Goal: Task Accomplishment & Management: Complete application form

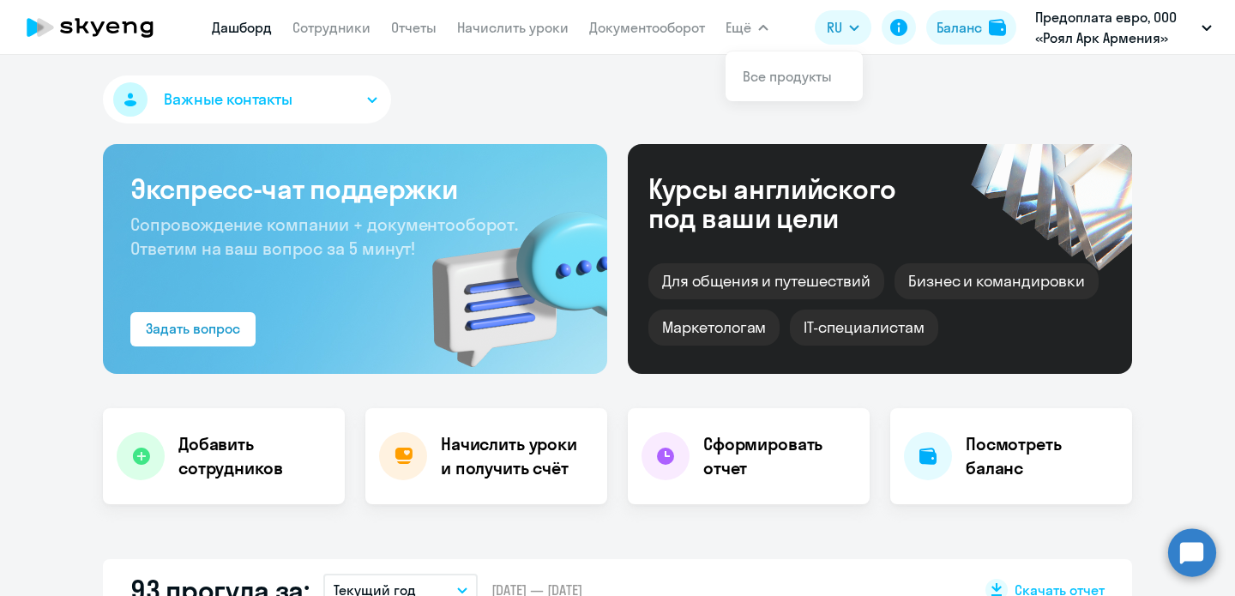
select select "30"
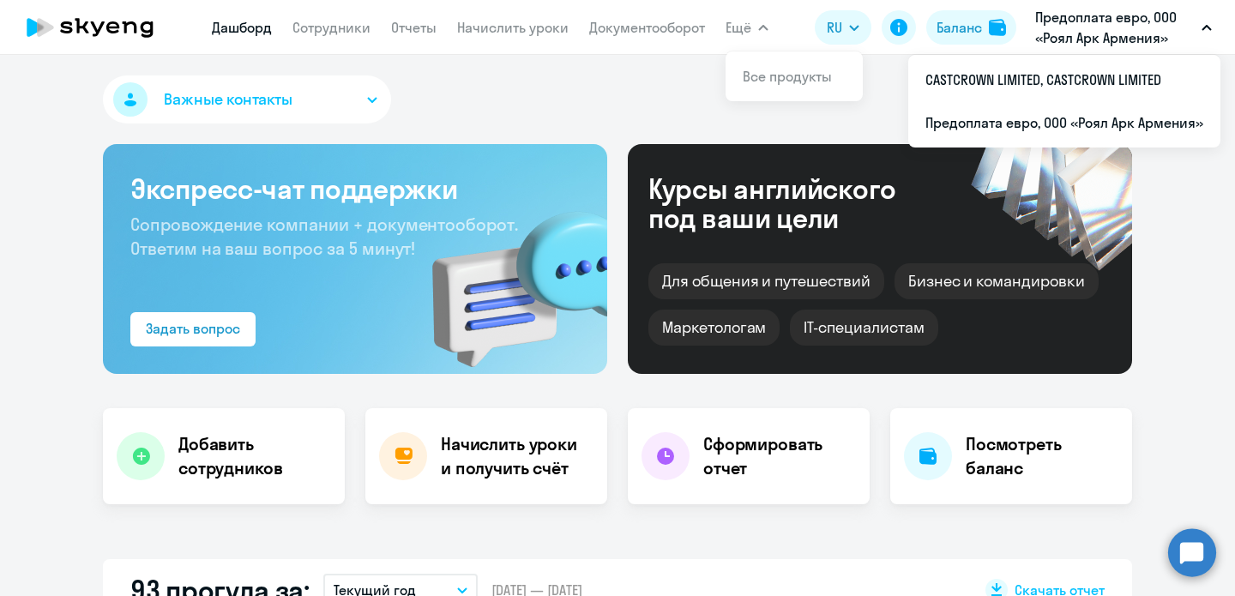
click at [1116, 25] on p "Предоплата евро, ООО «Роял Арк Армения»" at bounding box center [1114, 27] width 159 height 41
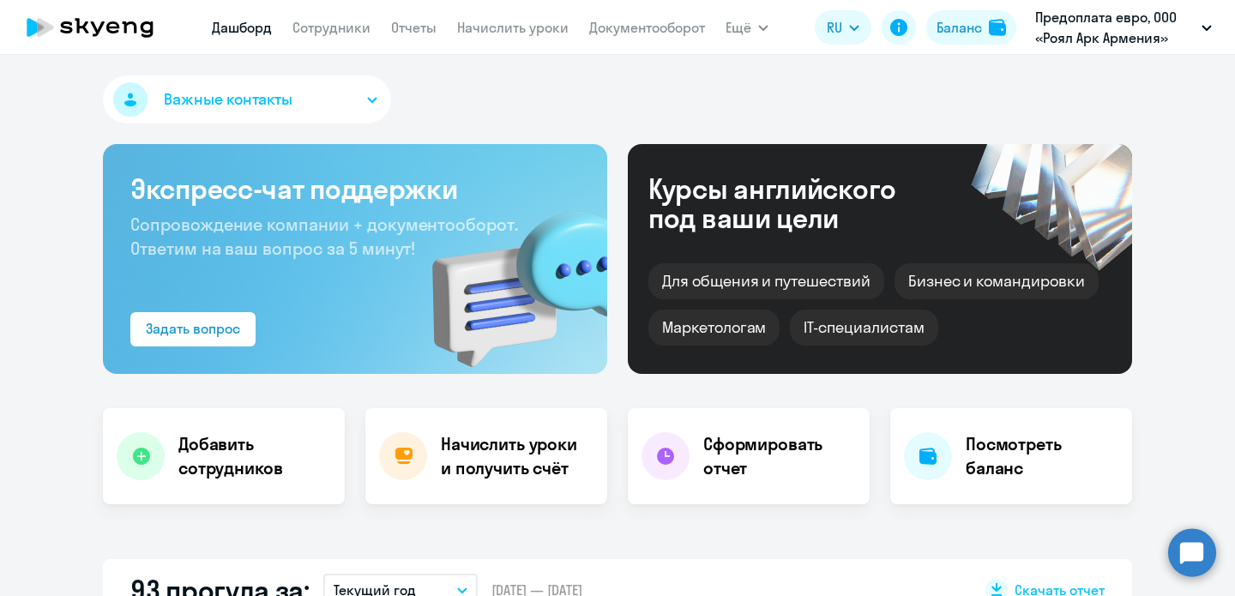
click at [1116, 25] on p "Предоплата евро, ООО «Роял Арк Армения»" at bounding box center [1114, 27] width 159 height 41
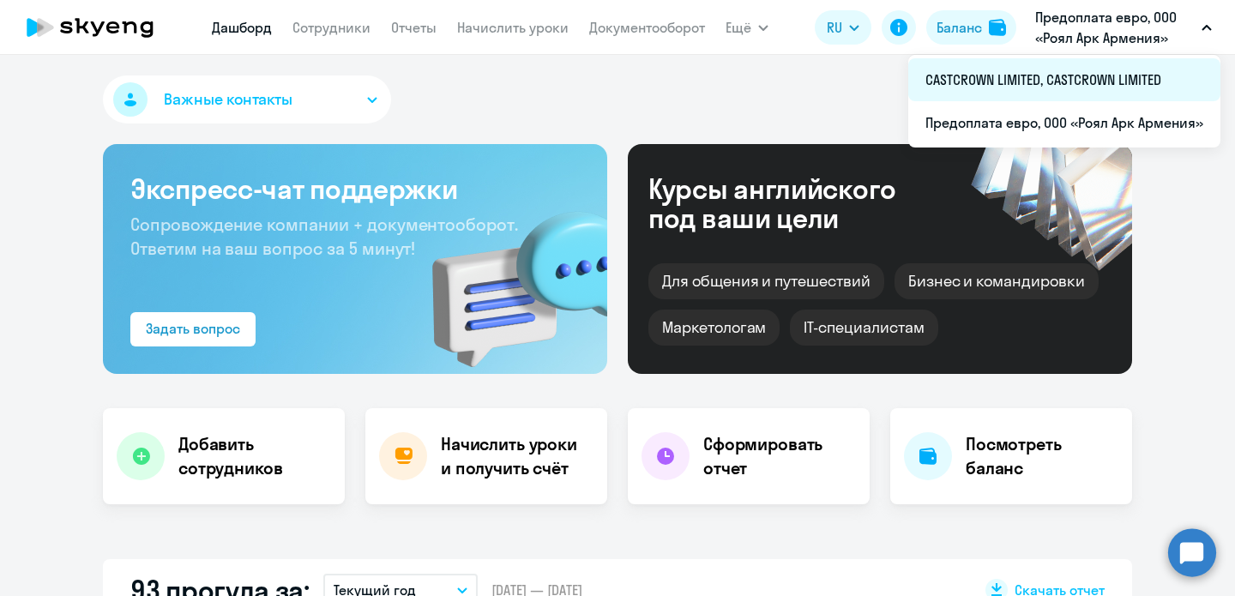
click at [1022, 80] on li "CASTCROWN LIMITED, CASTCROWN LIMITED" at bounding box center [1064, 79] width 312 height 43
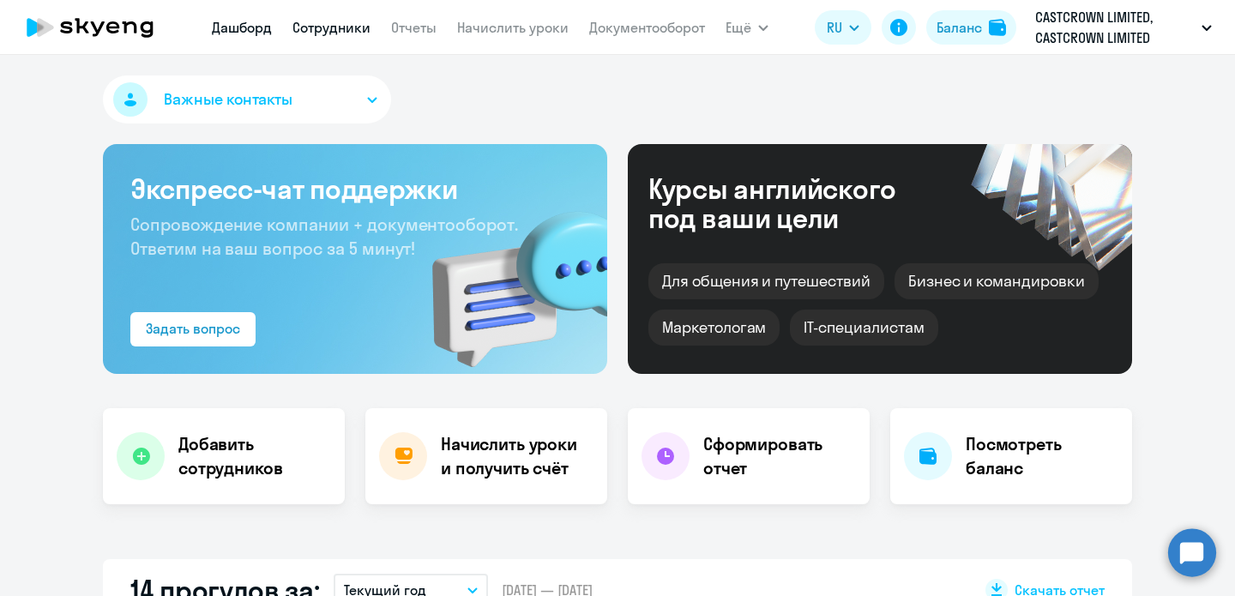
click at [303, 23] on link "Сотрудники" at bounding box center [331, 27] width 78 height 17
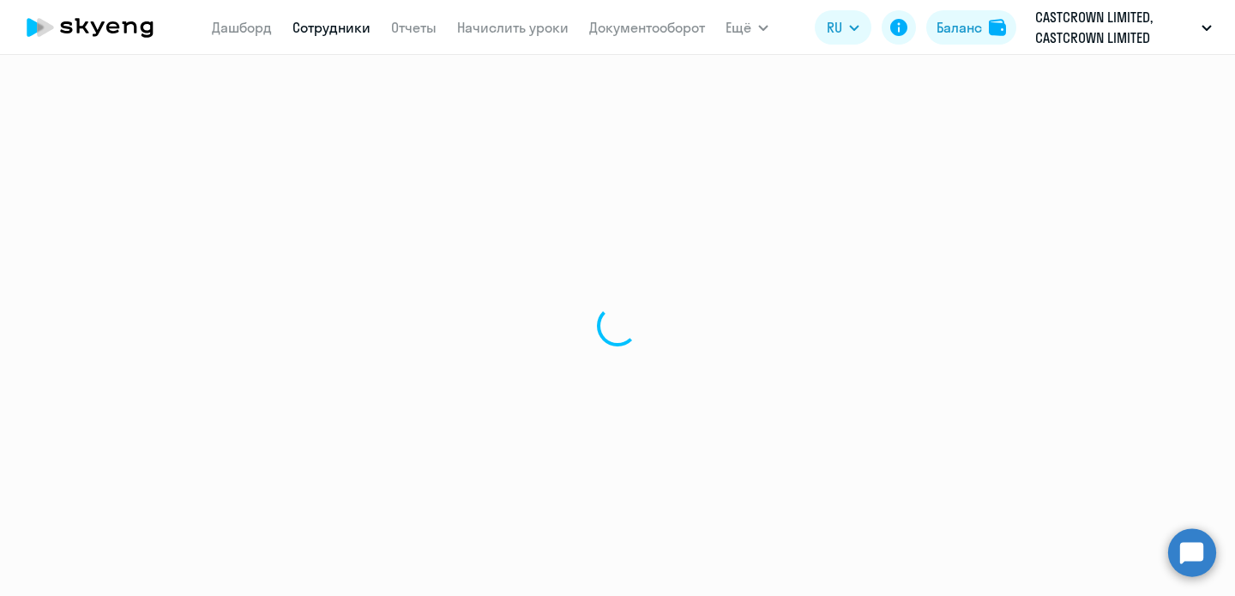
select select "30"
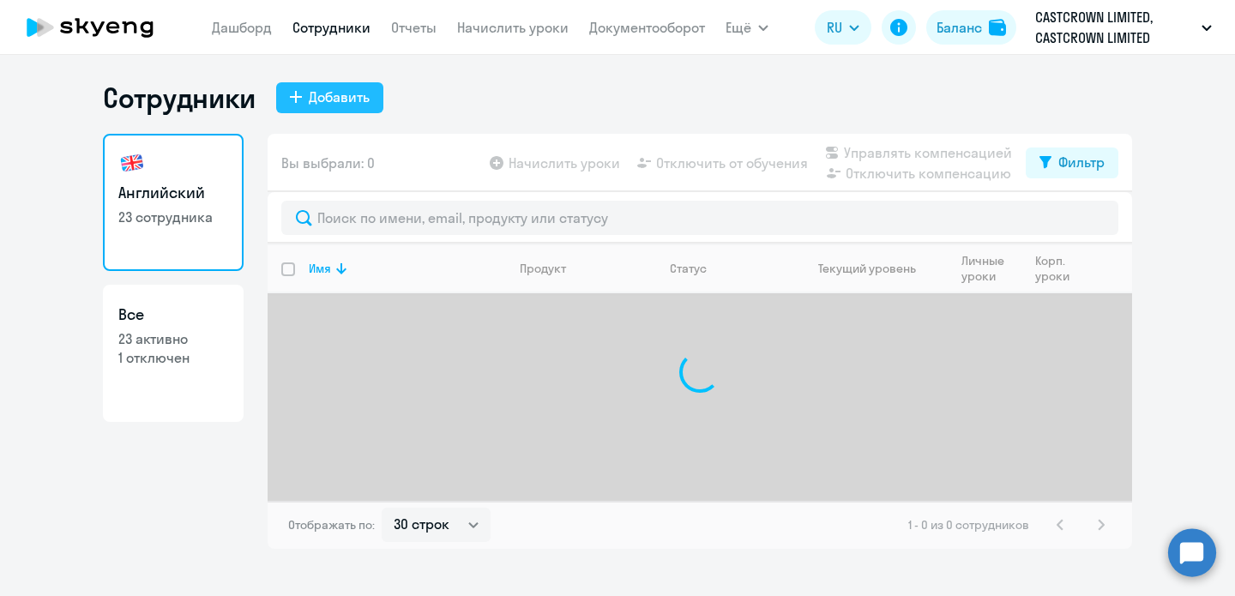
click at [340, 99] on div "Добавить" at bounding box center [339, 97] width 61 height 21
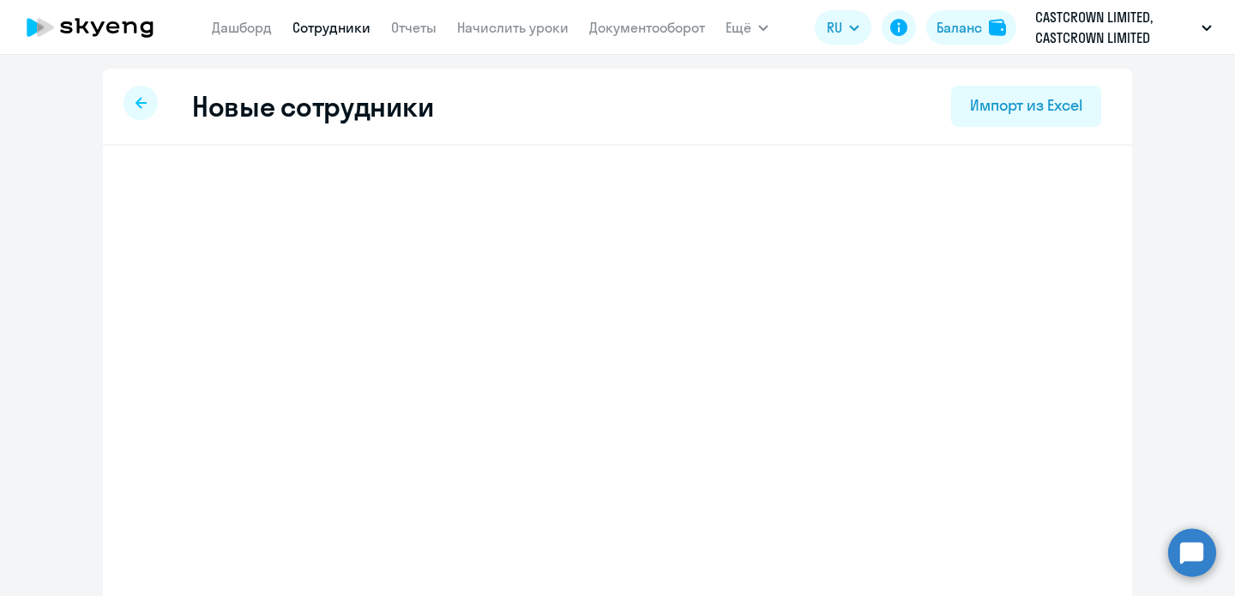
select select "english_adult_not_native_speaker"
select select "4"
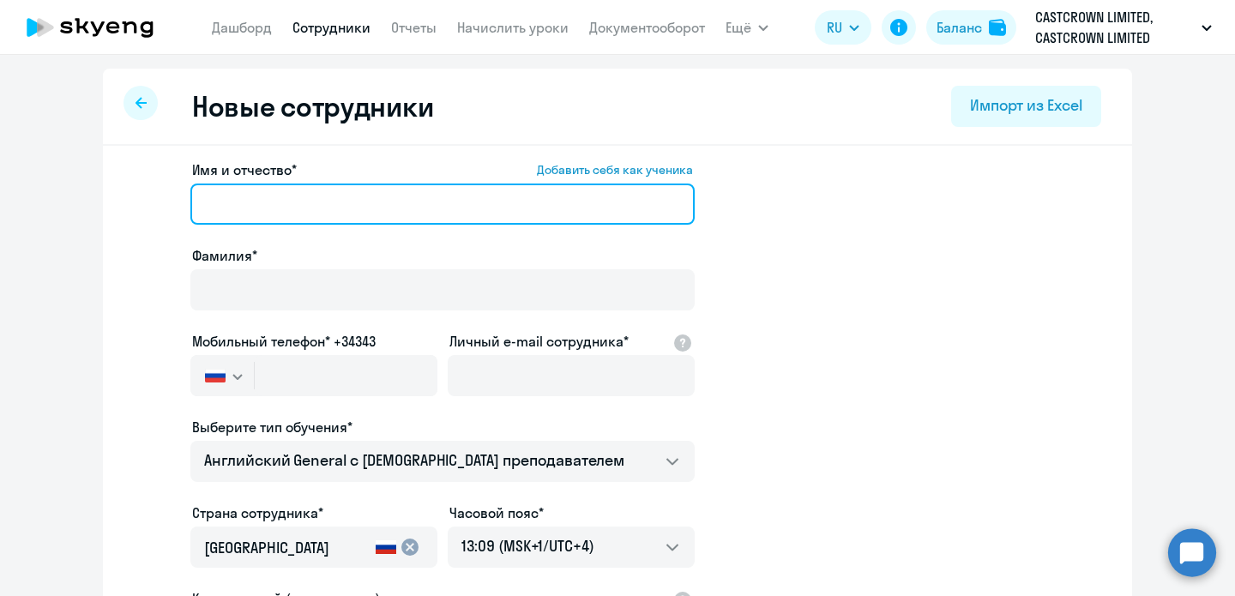
click at [286, 191] on input "Имя и отчество* Добавить себя как ученика" at bounding box center [442, 203] width 504 height 41
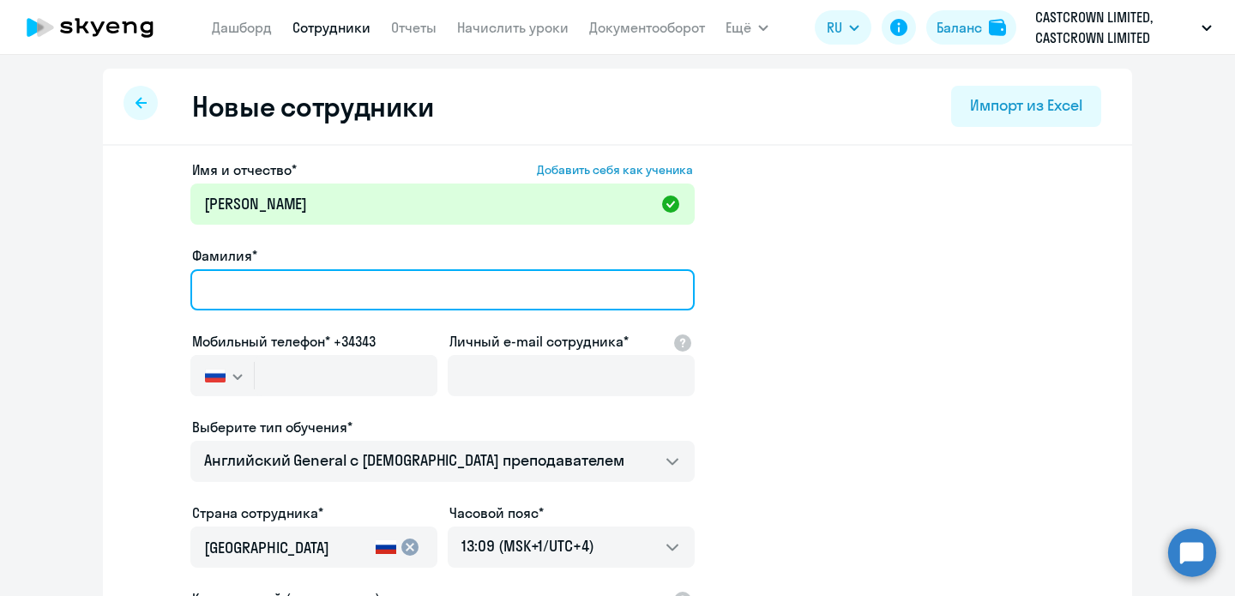
click at [320, 289] on input "Фамилия*" at bounding box center [442, 289] width 504 height 41
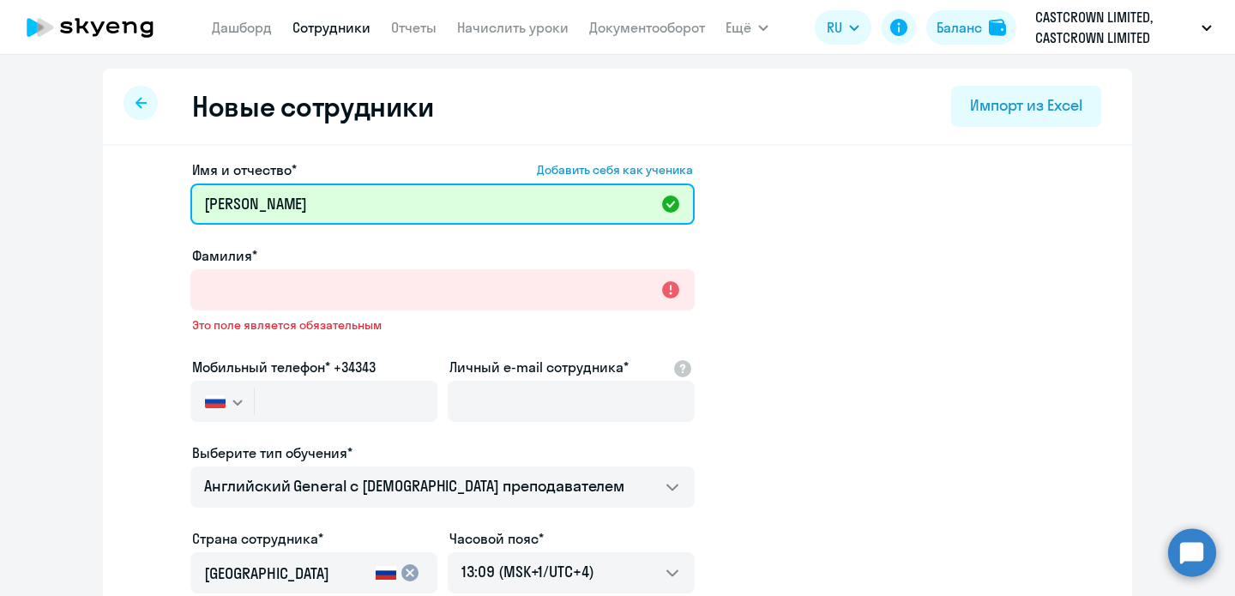
click at [265, 206] on input "[PERSON_NAME]" at bounding box center [442, 203] width 504 height 41
drag, startPoint x: 264, startPoint y: 201, endPoint x: 146, endPoint y: 201, distance: 118.3
click at [146, 201] on app-new-student-form "Имя и отчество* Добавить себя как ученика [PERSON_NAME]* Это поле является обяз…" at bounding box center [617, 477] width 974 height 637
type input "Кристина"
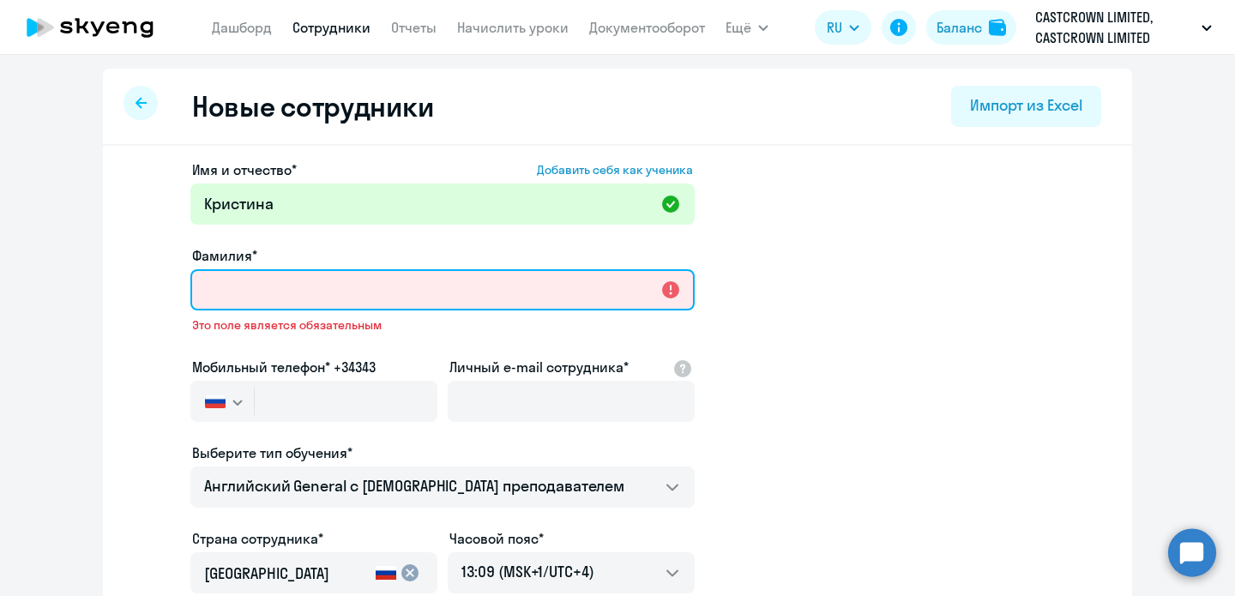
click at [242, 279] on input "Фамилия*" at bounding box center [442, 289] width 504 height 41
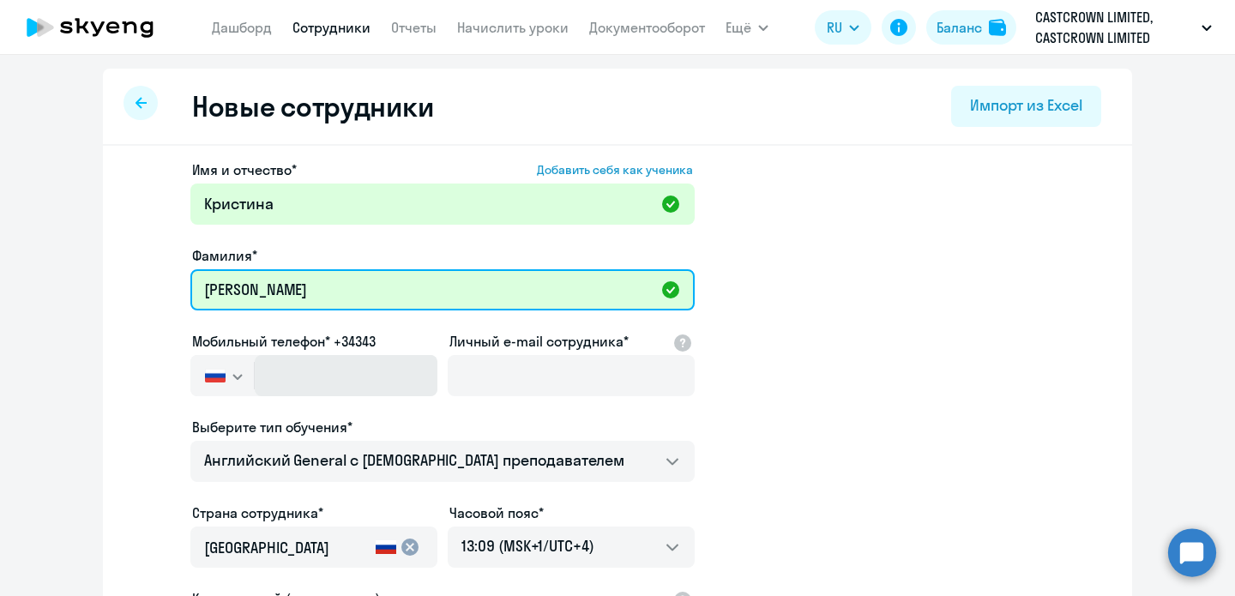
type input "[PERSON_NAME]"
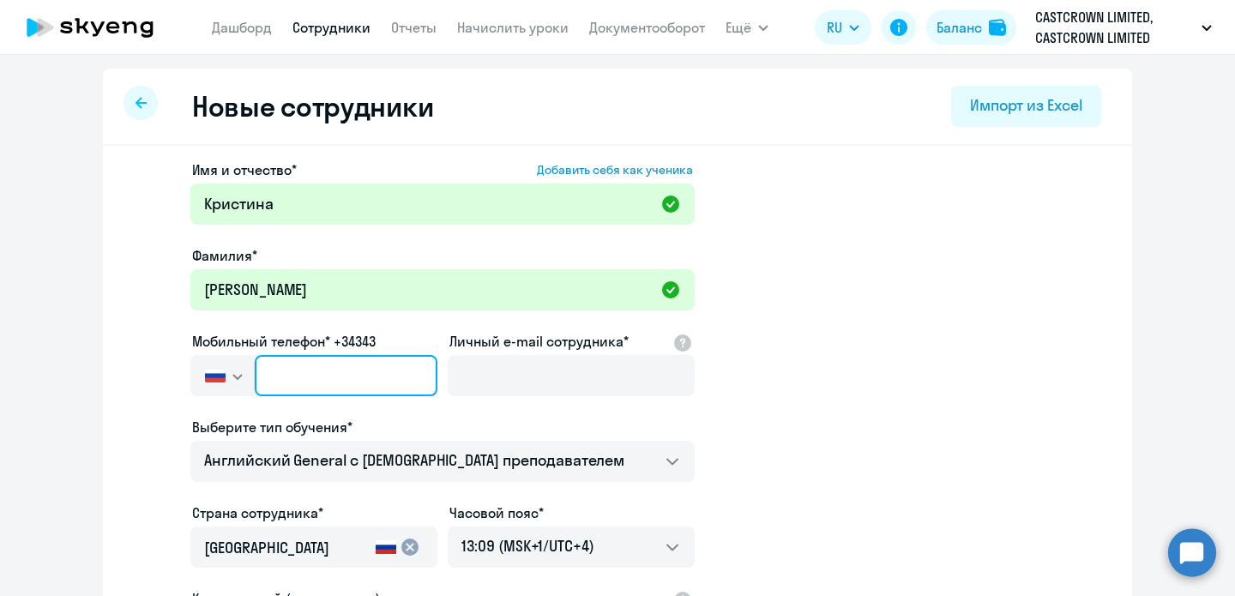
click at [301, 376] on input "text" at bounding box center [346, 375] width 183 height 41
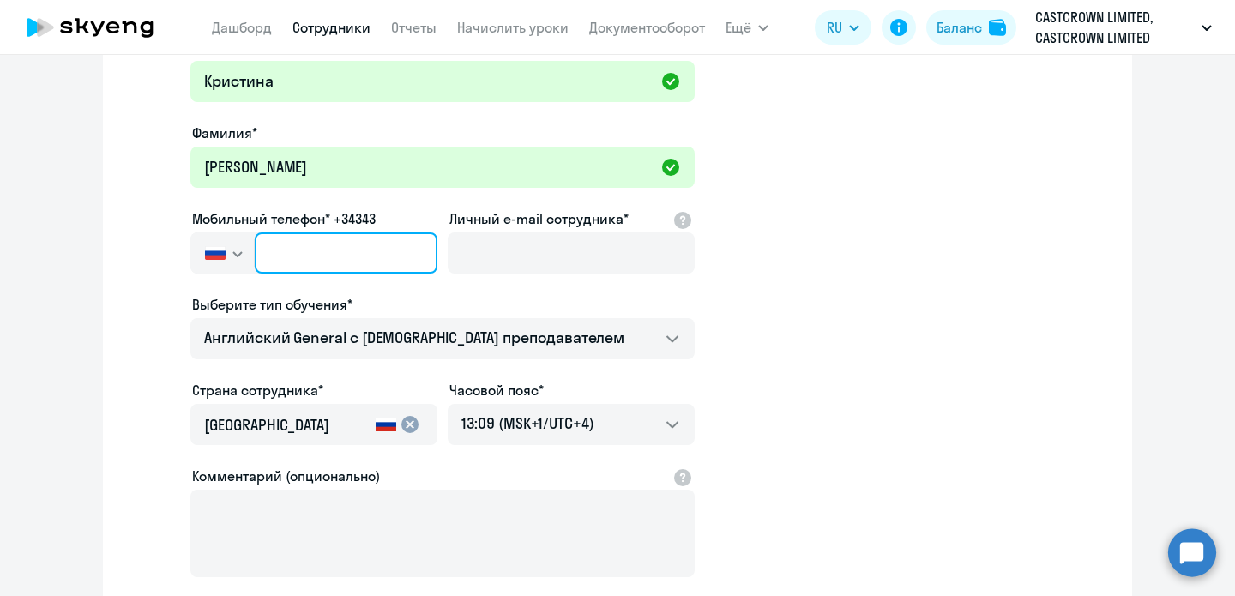
scroll to position [125, 0]
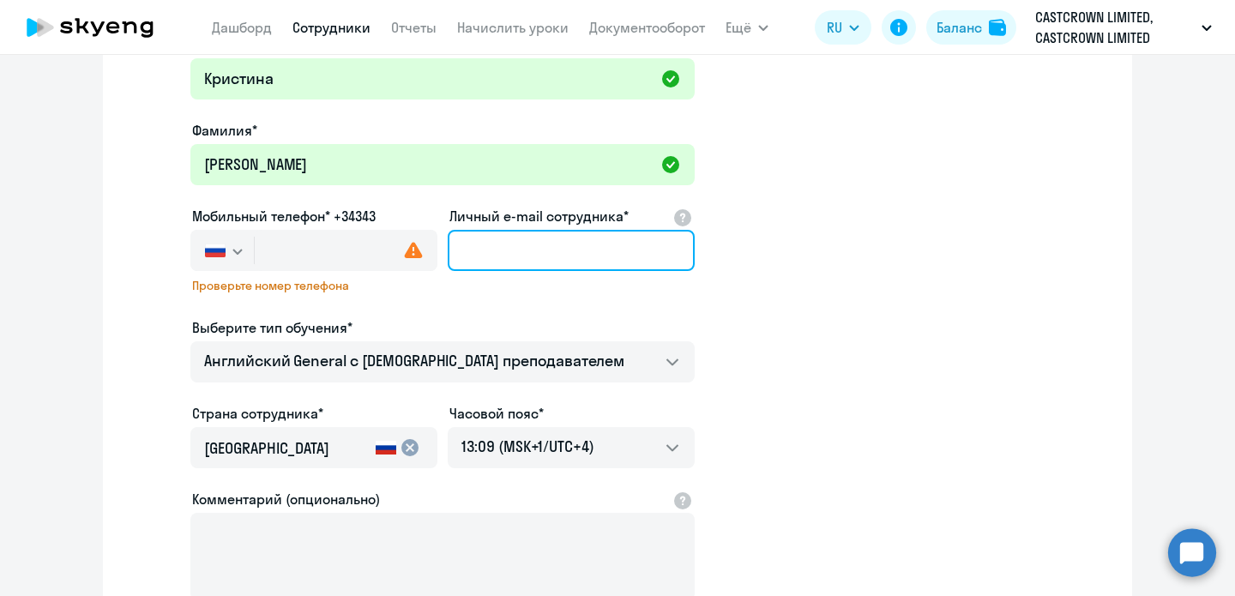
click at [515, 239] on input "Личный e-mail сотрудника*" at bounding box center [571, 250] width 247 height 41
paste input "[EMAIL_ADDRESS][DOMAIN_NAME]"
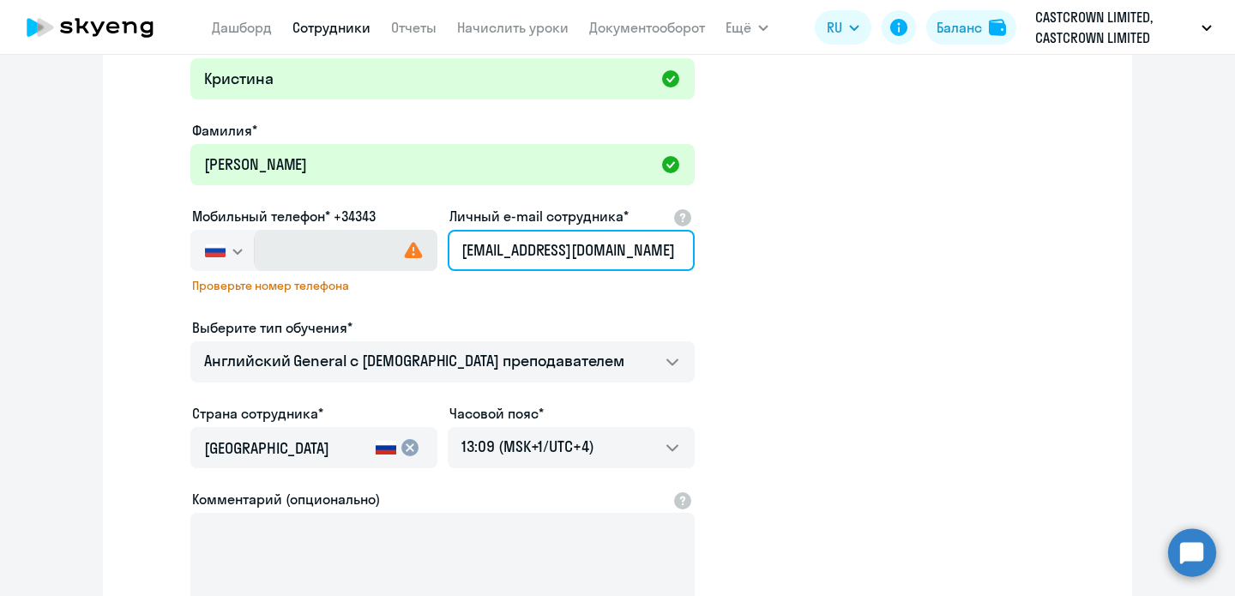
type input "[EMAIL_ADDRESS][DOMAIN_NAME]"
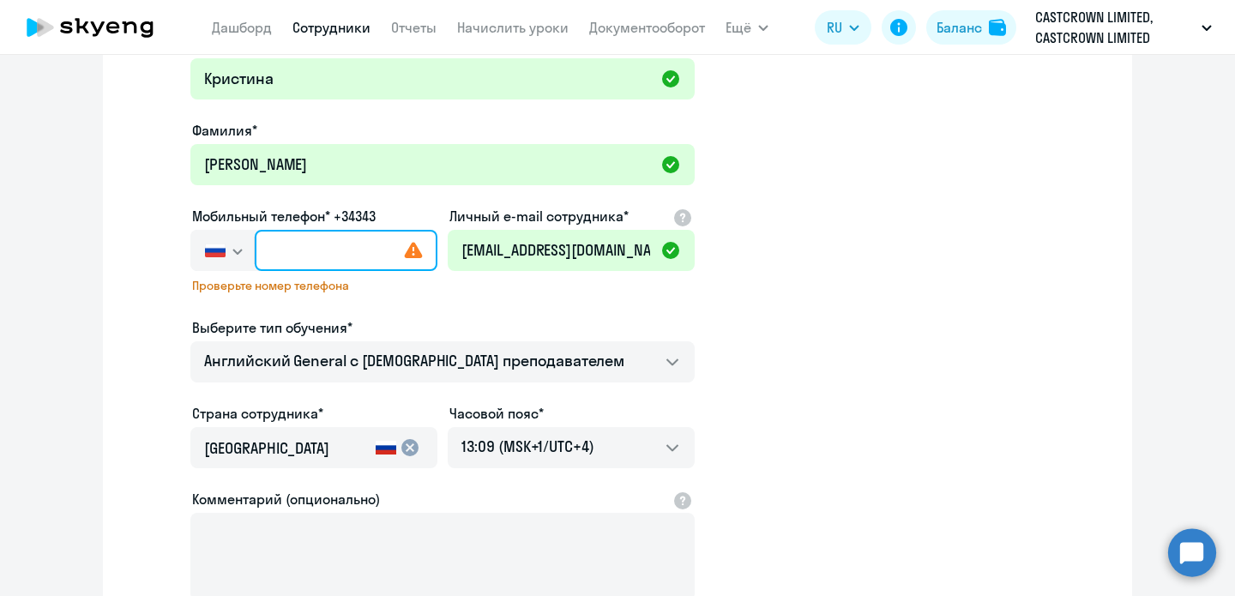
click at [341, 235] on input "text" at bounding box center [346, 250] width 183 height 41
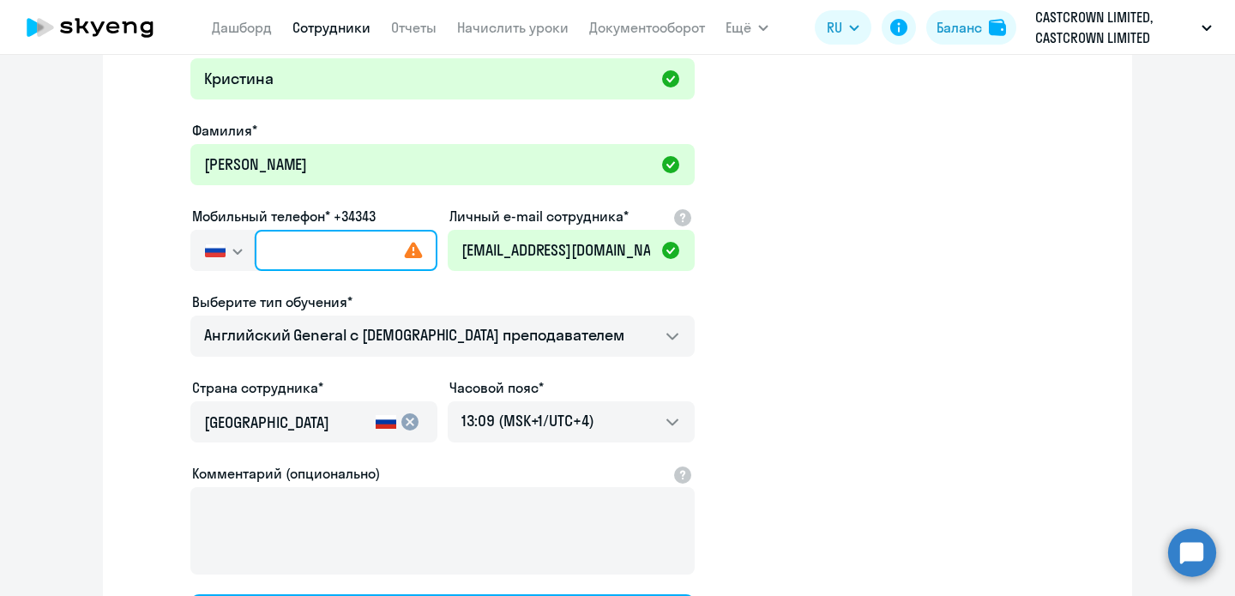
paste input "[PHONE_NUMBER]"
type input "[PHONE_NUMBER]"
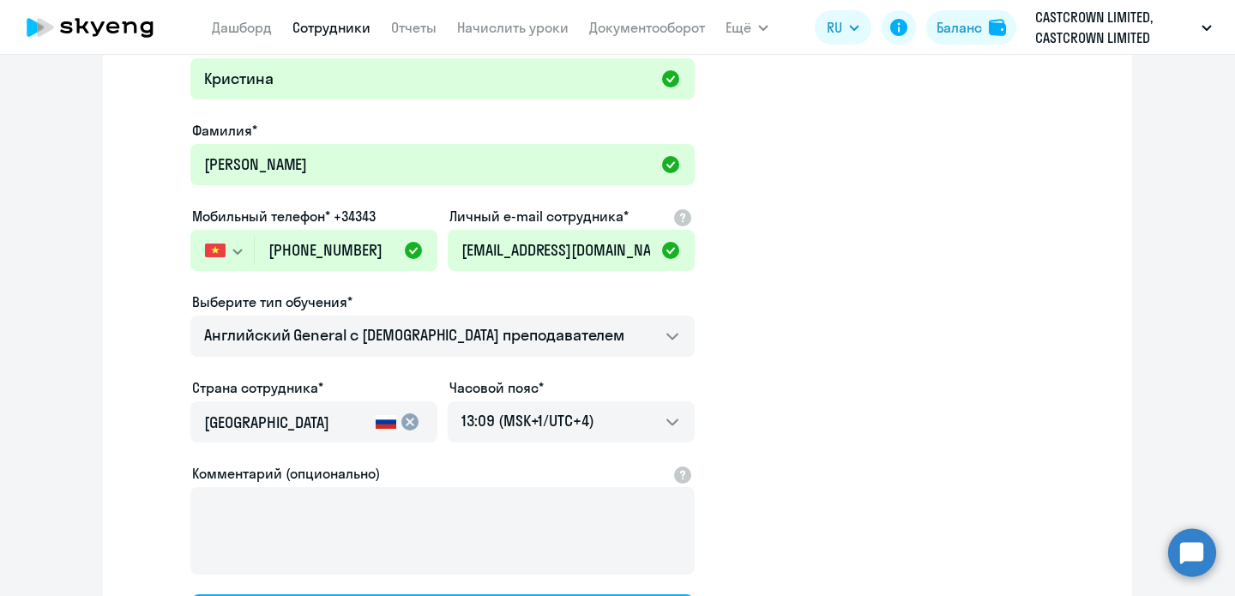
click at [342, 419] on input "[GEOGRAPHIC_DATA]" at bounding box center [286, 423] width 165 height 22
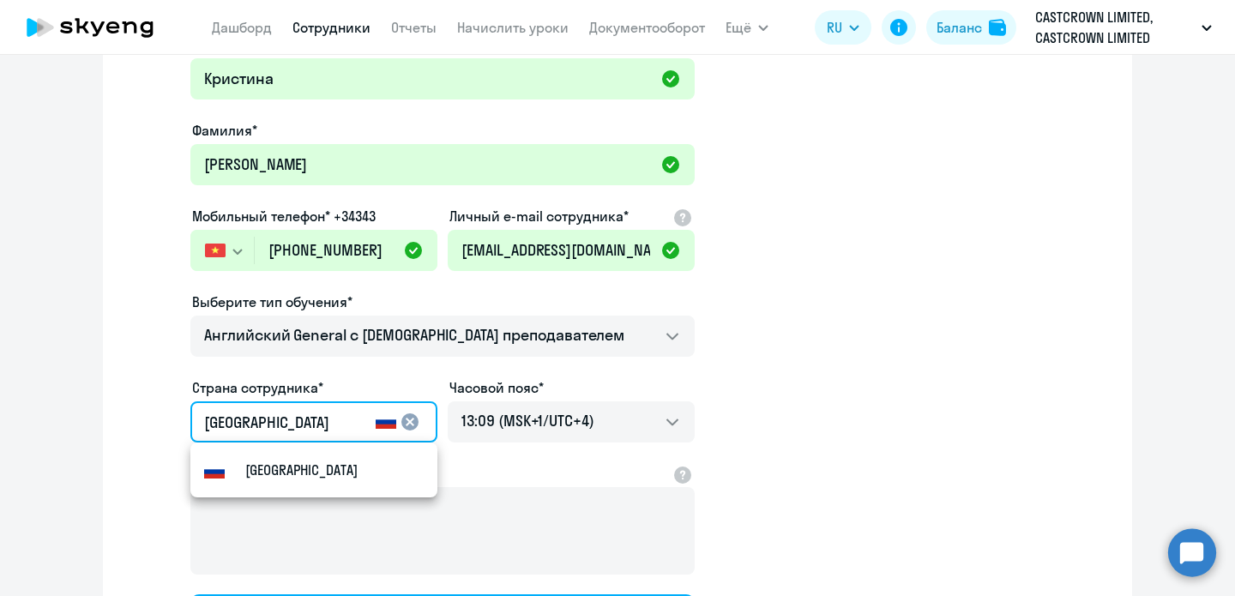
click at [410, 418] on mat-icon "cancel" at bounding box center [410, 422] width 21 height 21
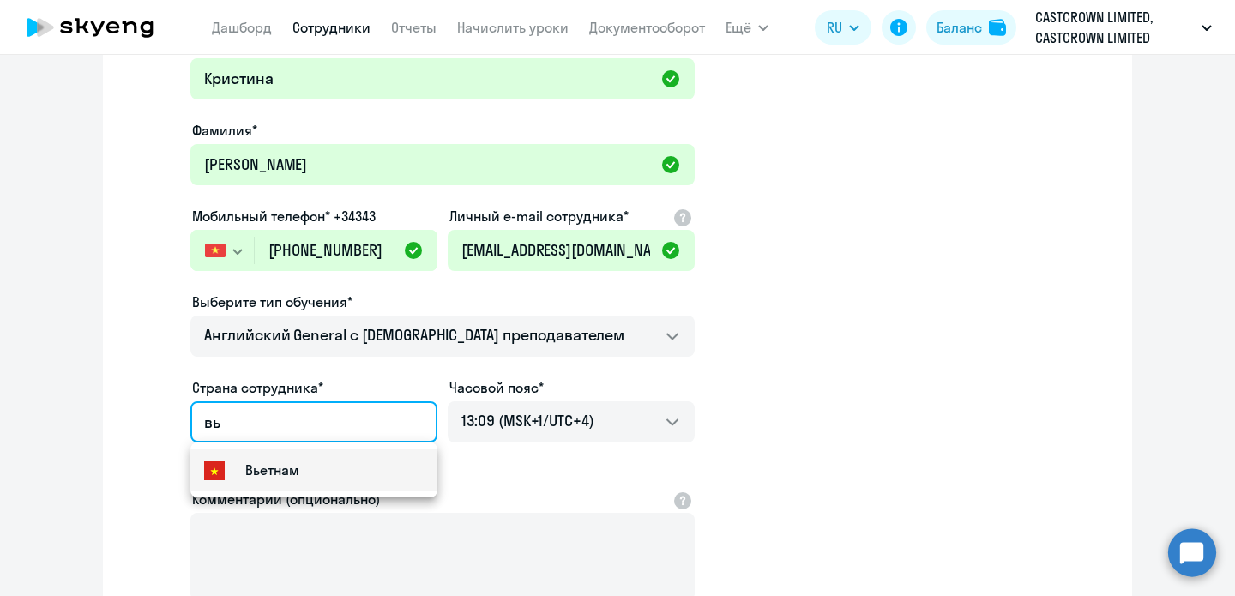
click at [396, 473] on mat-option "Вьетнам" at bounding box center [313, 469] width 247 height 41
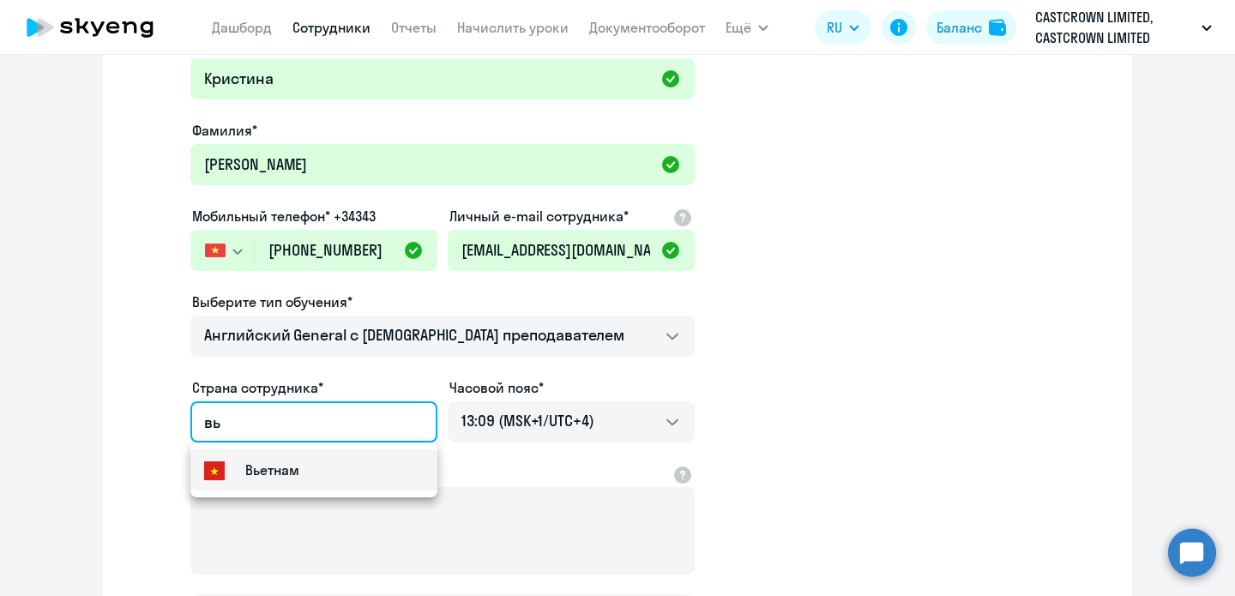
type input "Вьетнам"
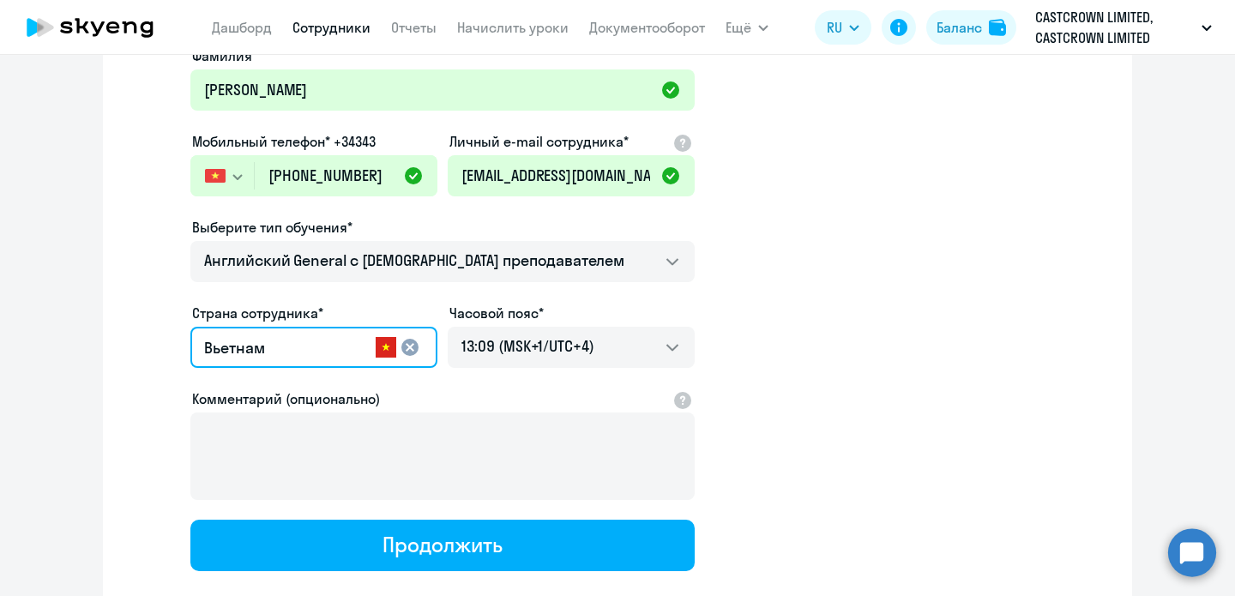
scroll to position [201, 0]
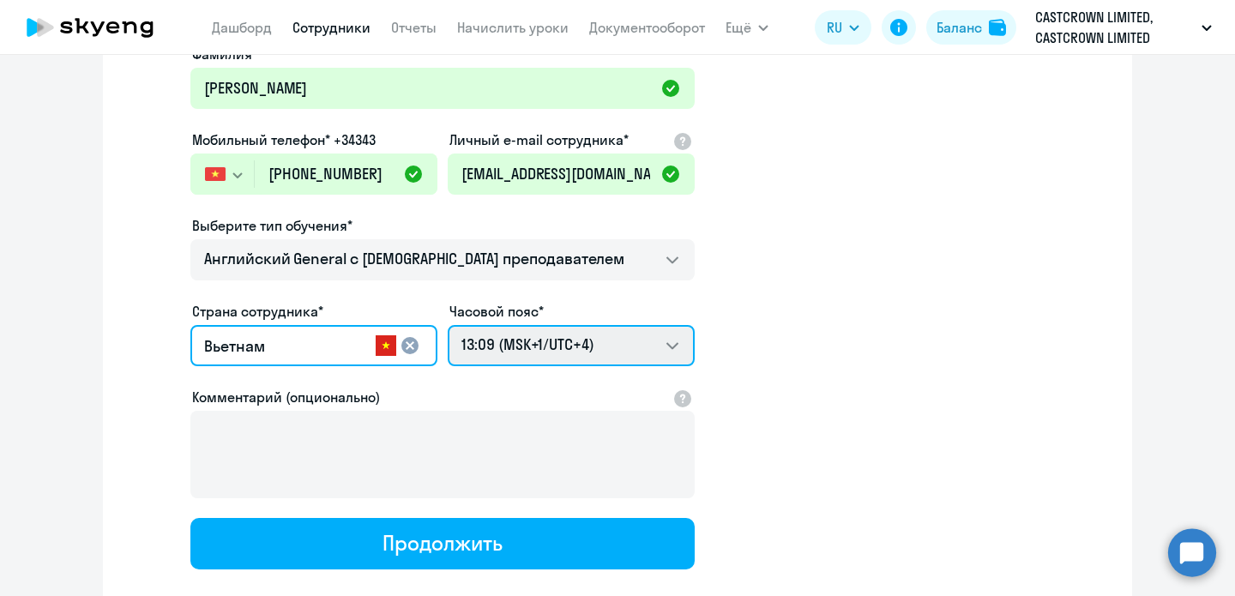
click at [582, 344] on select "22:09 (MSK-14/UTC-11) 23:09 (MSK-13/UTC-10) 00:09 (MSK-12/UTC-9) 01:09 (MSK-11/…" at bounding box center [571, 345] width 247 height 41
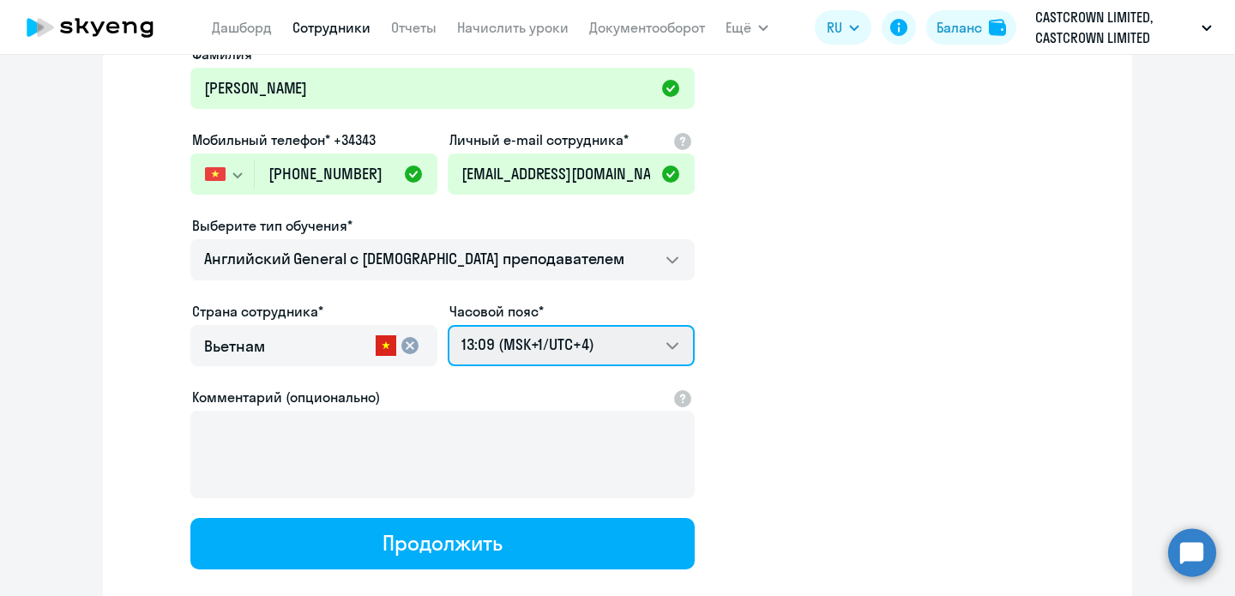
select select "7"
click at [448, 325] on select "22:09 (MSK-14/UTC-11) 23:09 (MSK-13/UTC-10) 00:09 (MSK-12/UTC-9) 01:09 (MSK-11/…" at bounding box center [571, 345] width 247 height 41
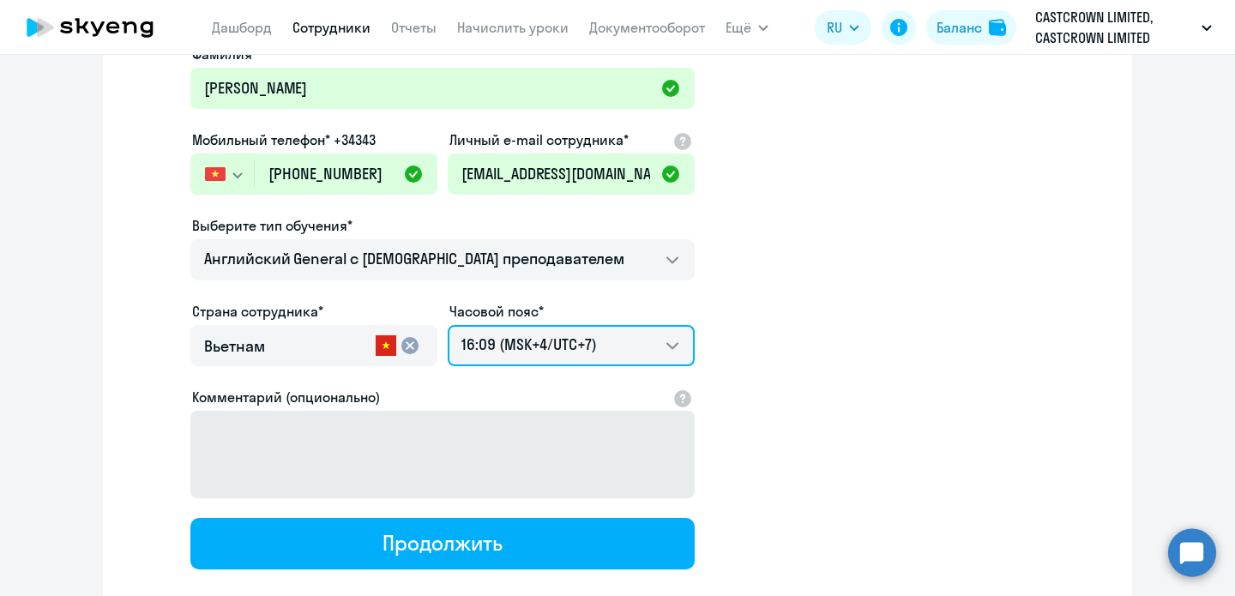
scroll to position [303, 0]
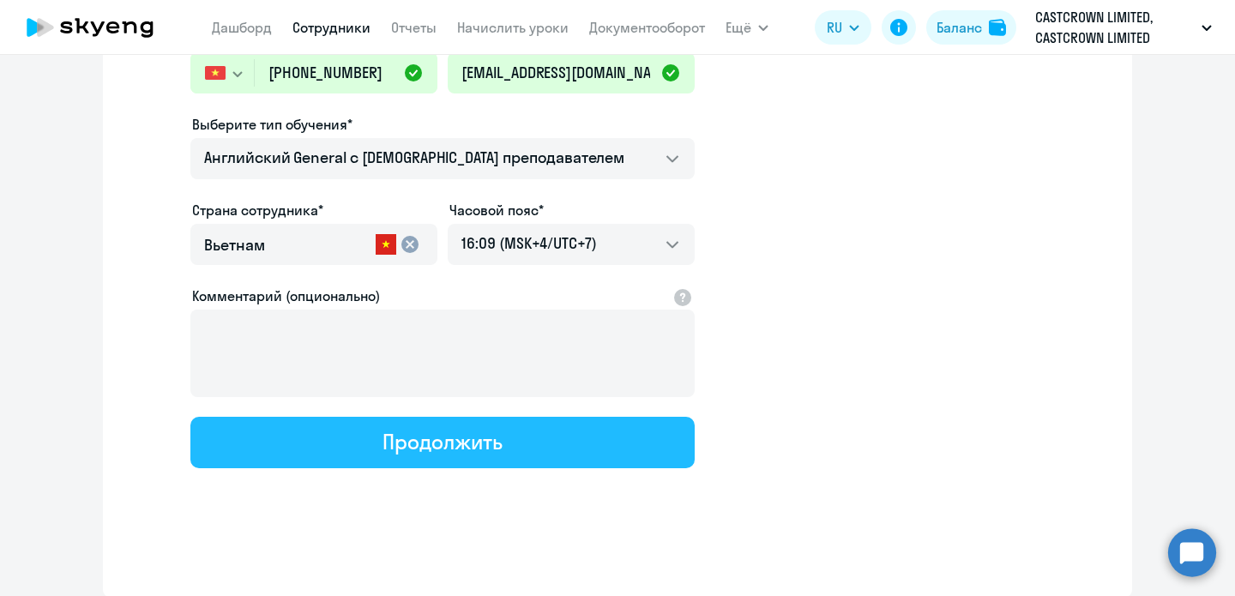
click at [529, 436] on button "Продолжить" at bounding box center [442, 442] width 504 height 51
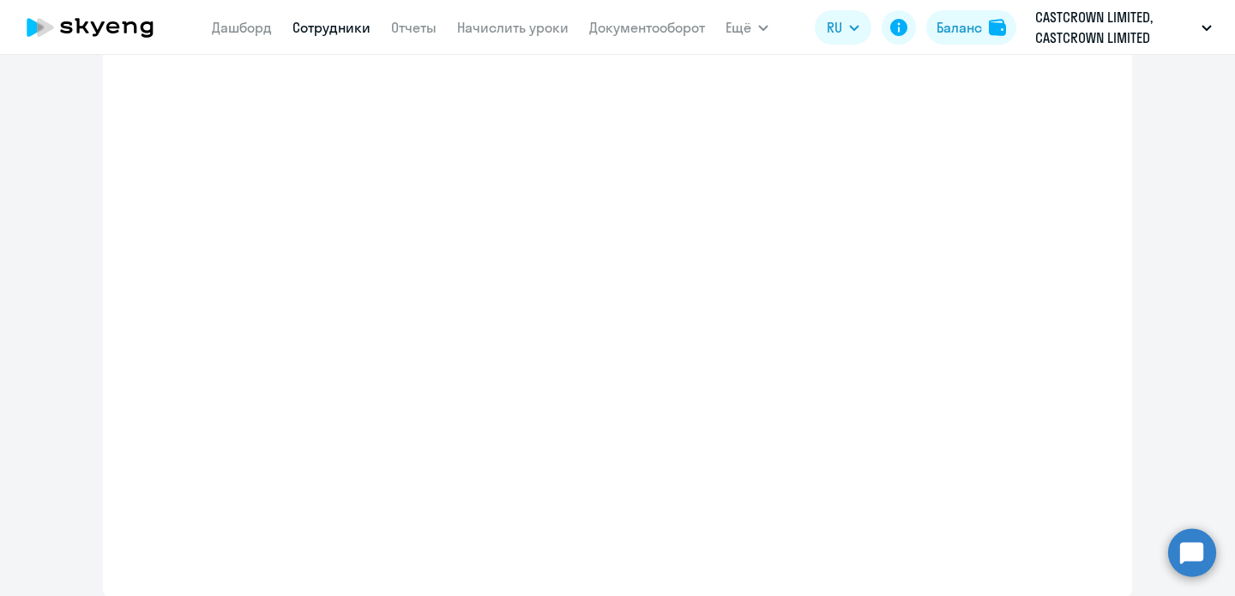
select select "english_adult_not_native_speaker"
select select "7"
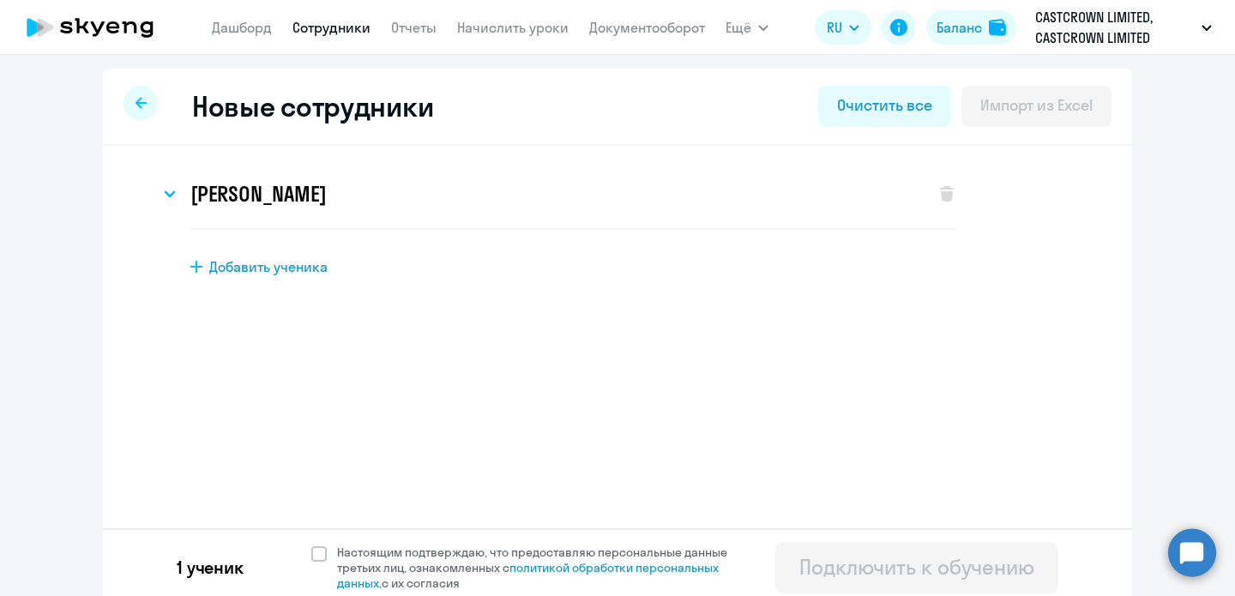
scroll to position [9, 0]
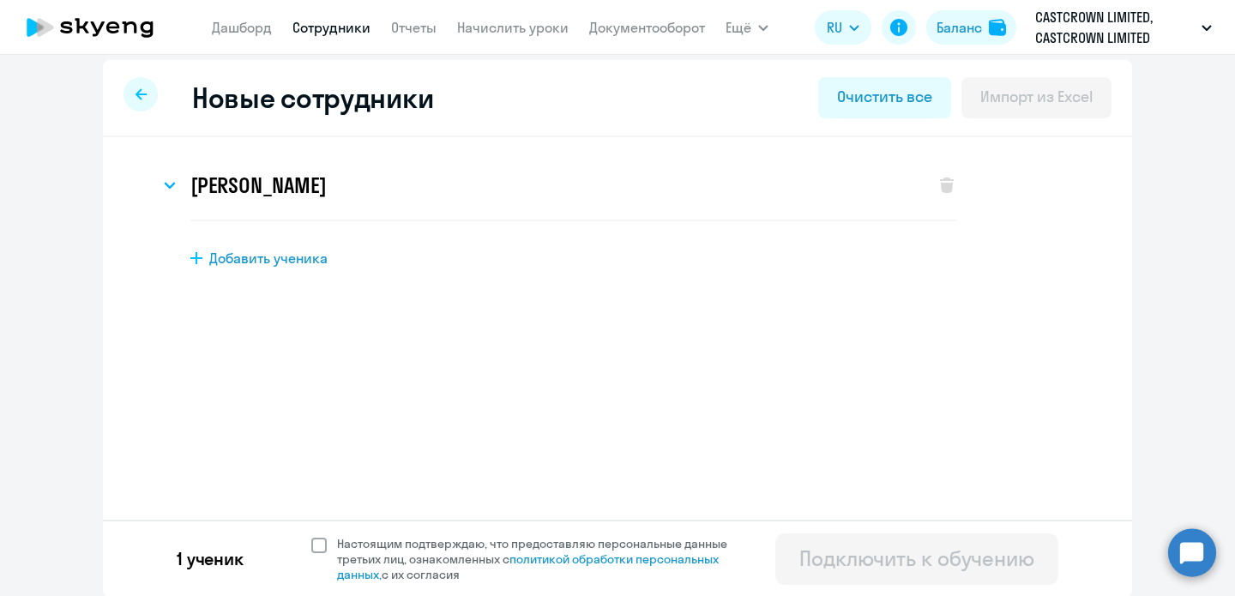
click at [323, 539] on span at bounding box center [318, 545] width 15 height 15
click at [311, 536] on input "Настоящим подтверждаю, что предоставляю персональные данные третьих лиц, ознако…" at bounding box center [310, 535] width 1 height 1
checkbox input "true"
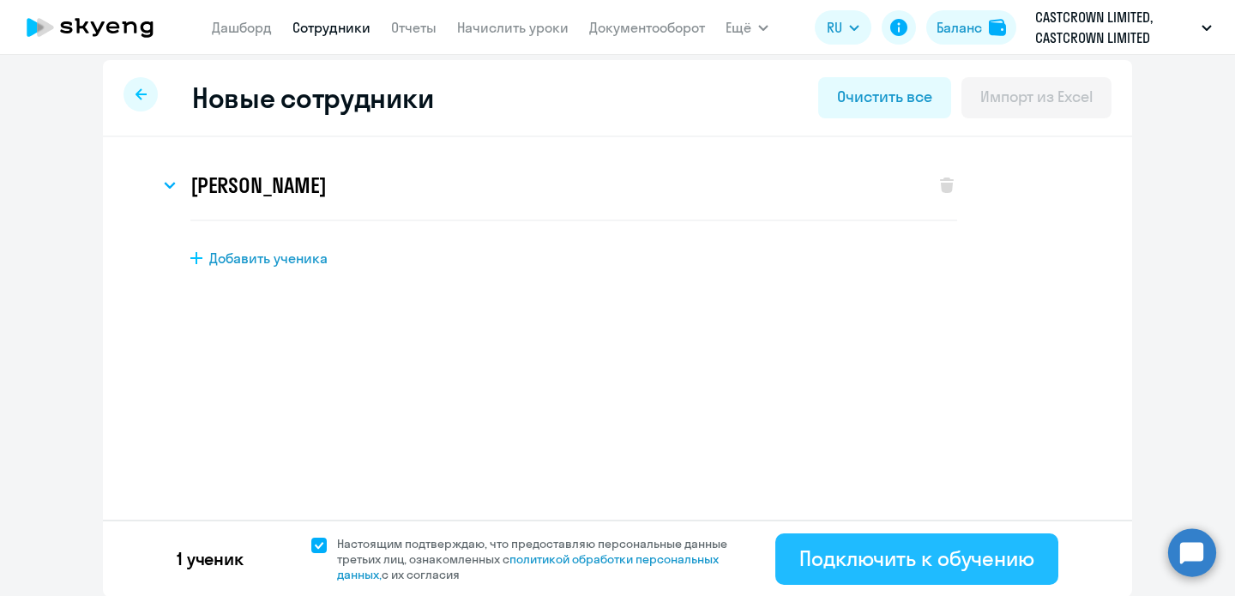
click at [849, 556] on div "Подключить к обучению" at bounding box center [916, 557] width 235 height 27
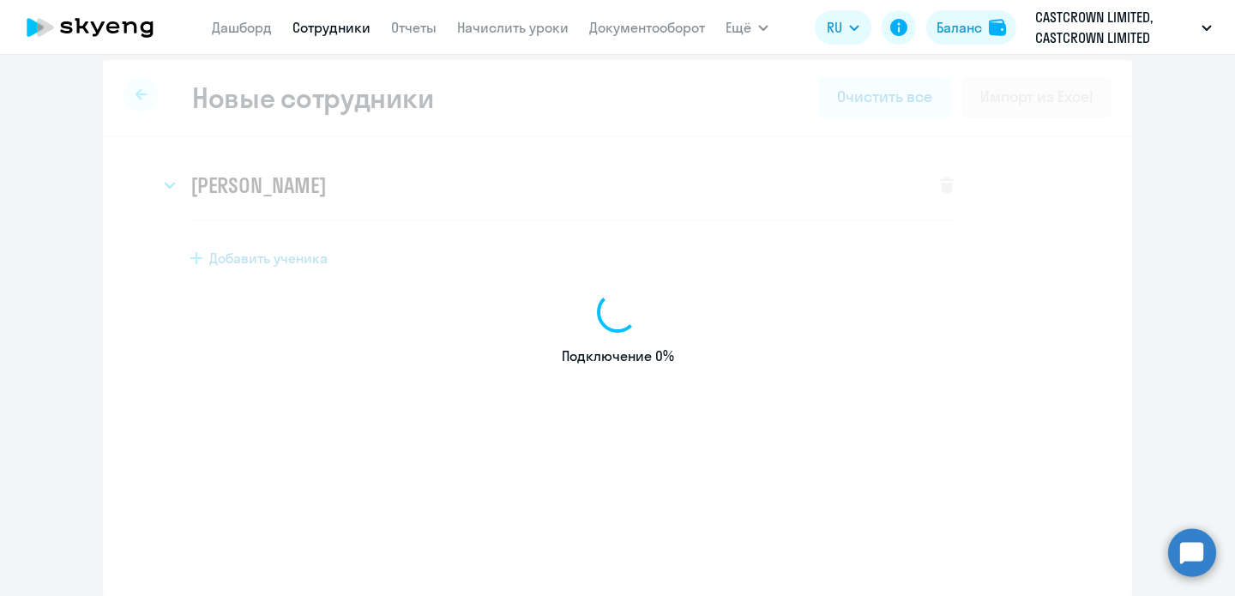
select select "english_adult_not_native_speaker"
select select "4"
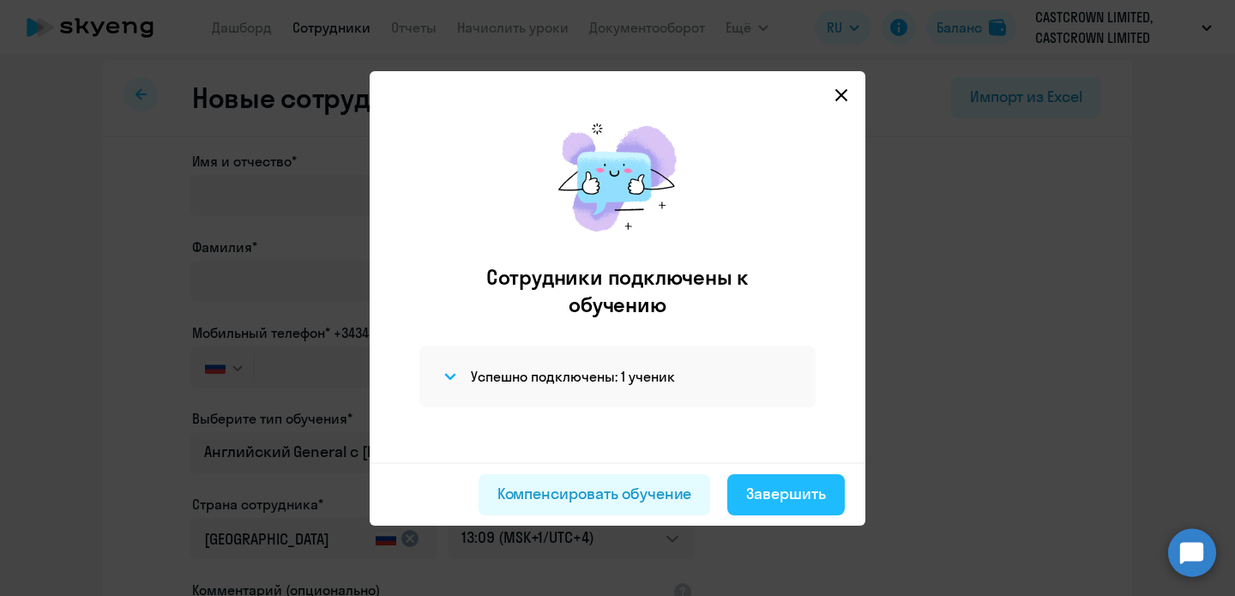
click at [769, 503] on div "Завершить" at bounding box center [786, 494] width 80 height 22
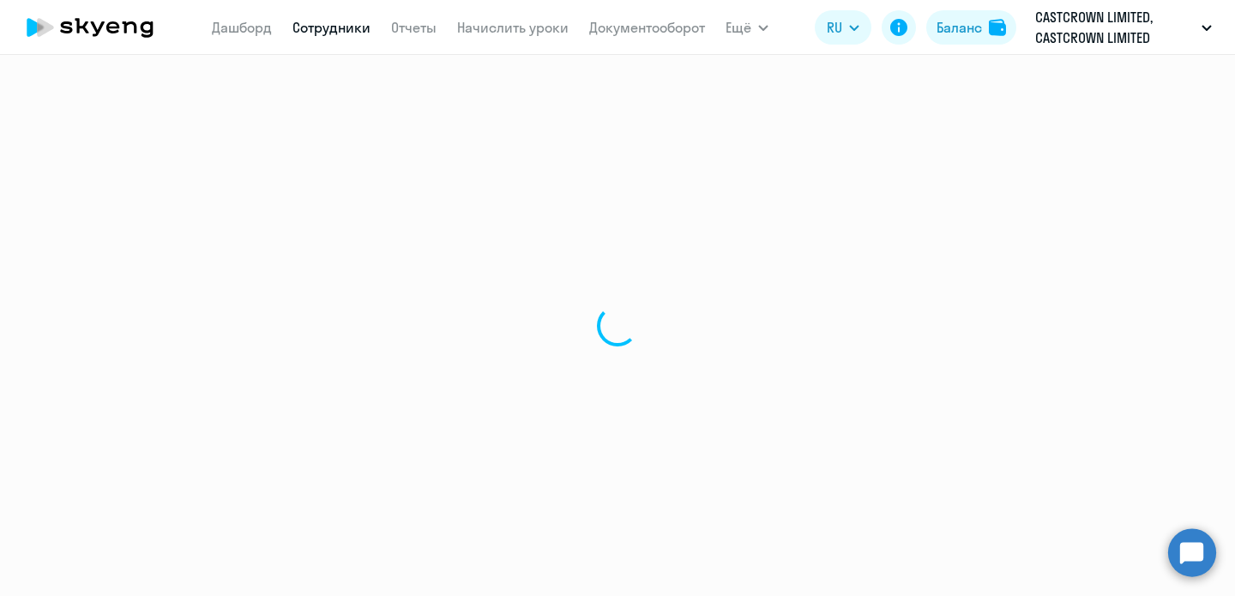
select select "30"
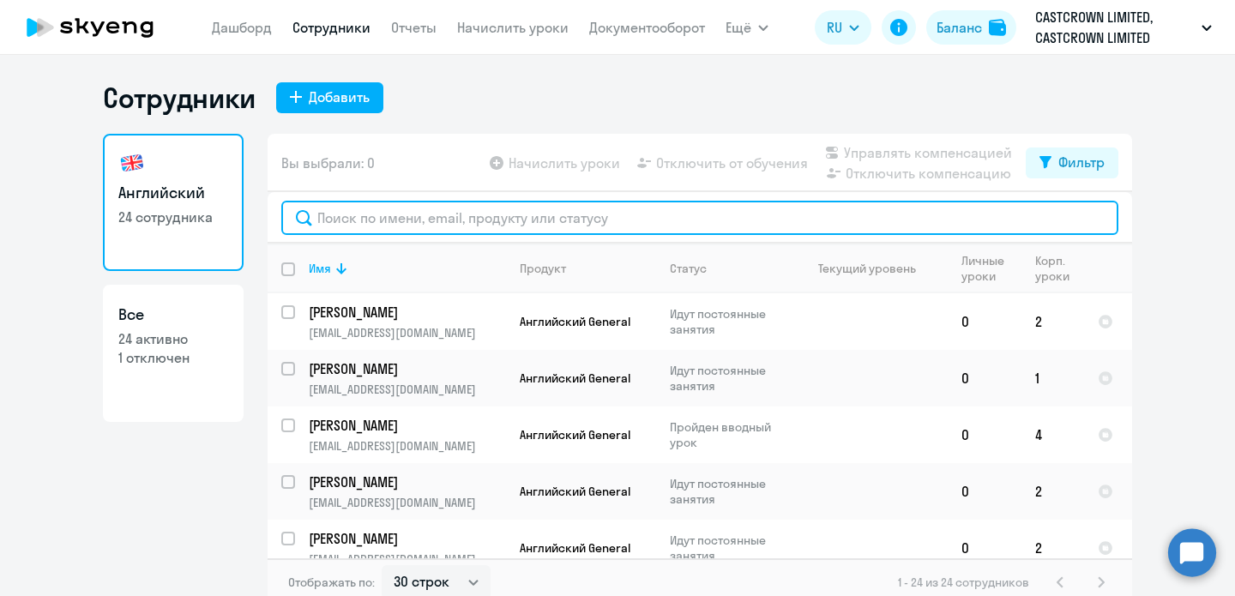
click at [599, 212] on input "text" at bounding box center [699, 218] width 837 height 34
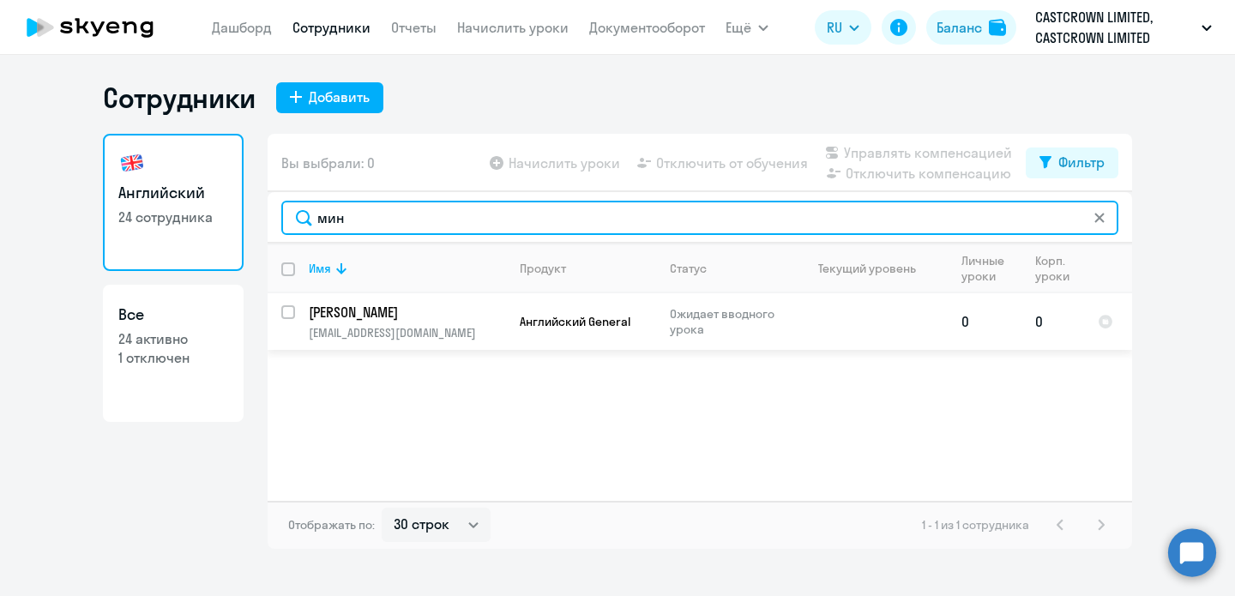
type input "мин"
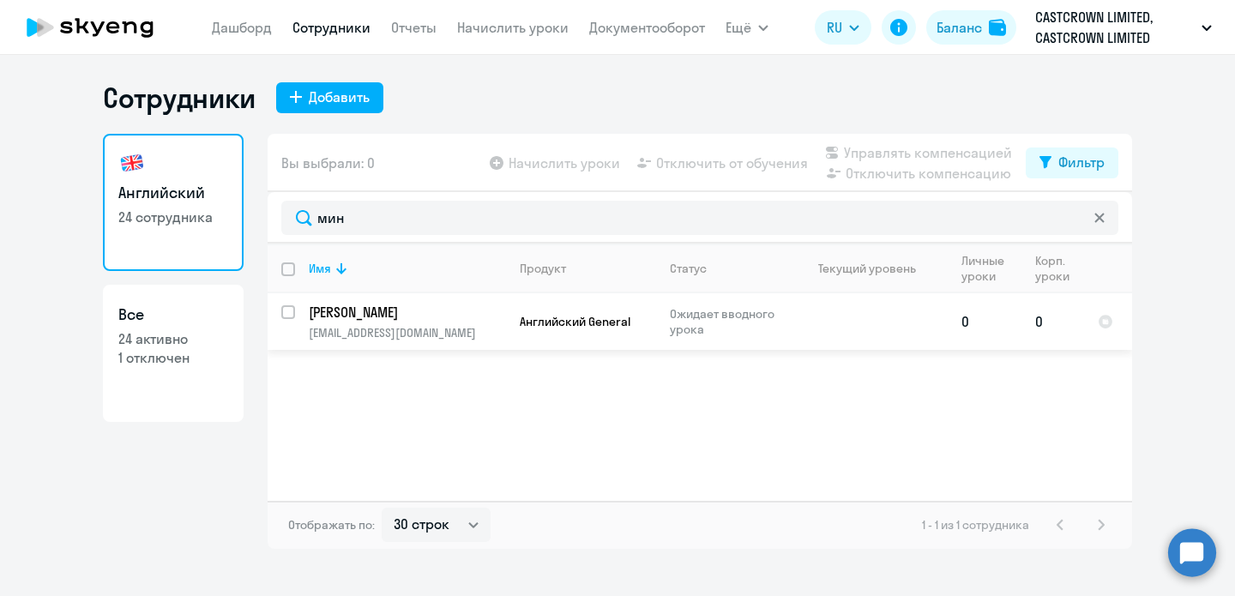
click at [291, 309] on input "select row 42675737" at bounding box center [298, 322] width 34 height 34
checkbox input "true"
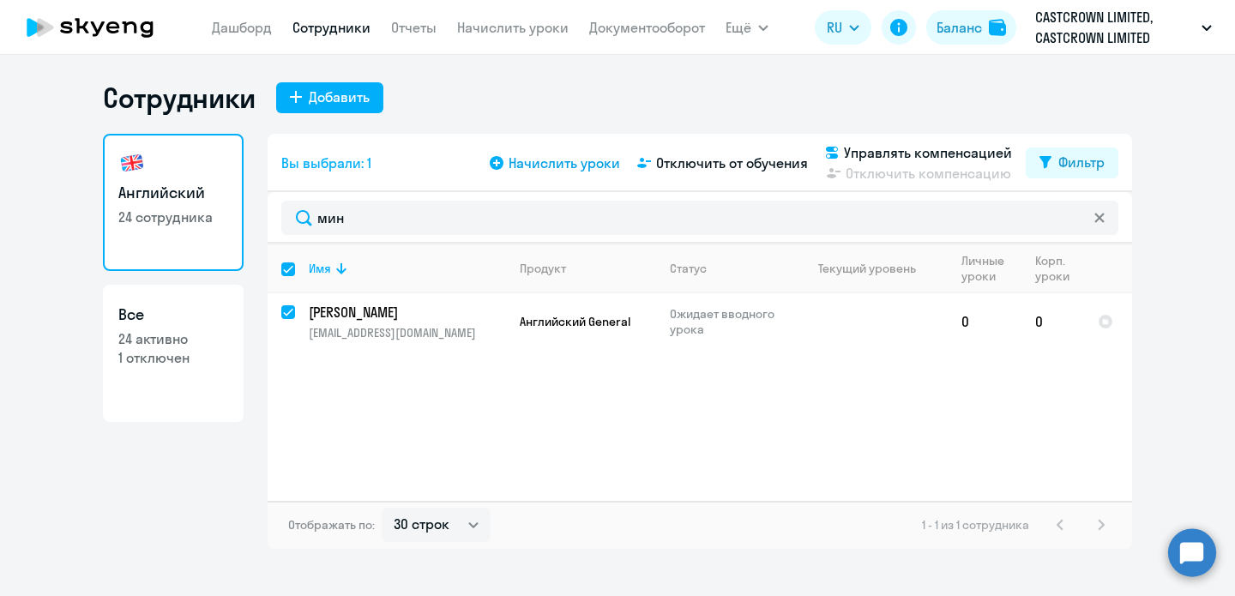
click at [562, 157] on span "Начислить уроки" at bounding box center [563, 163] width 111 height 21
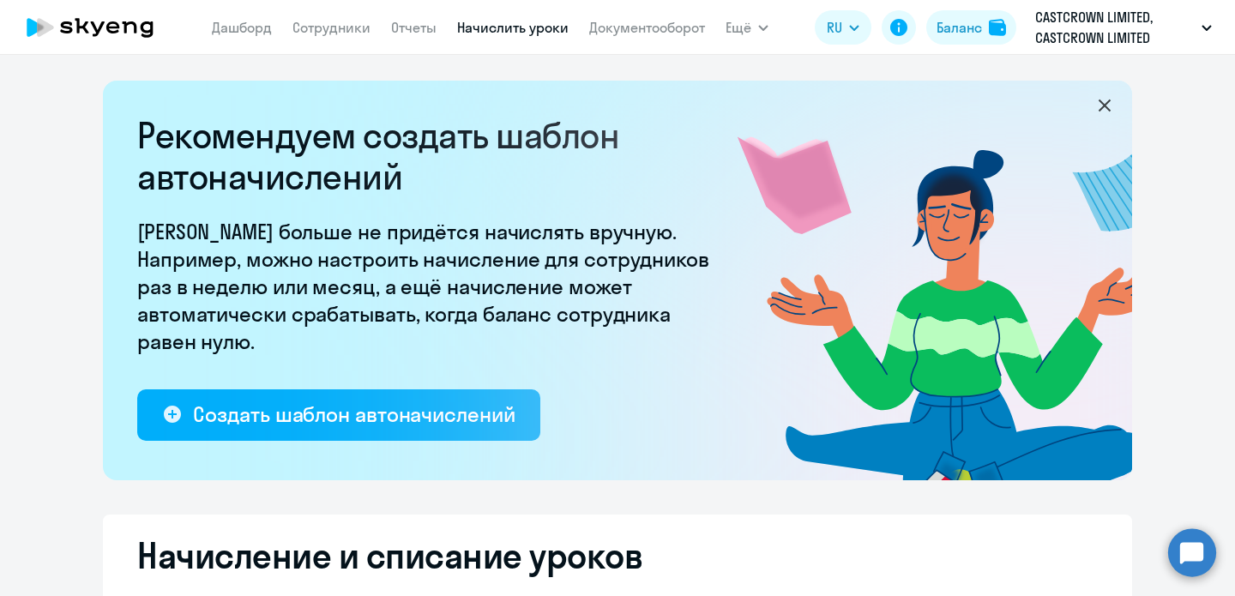
select select "10"
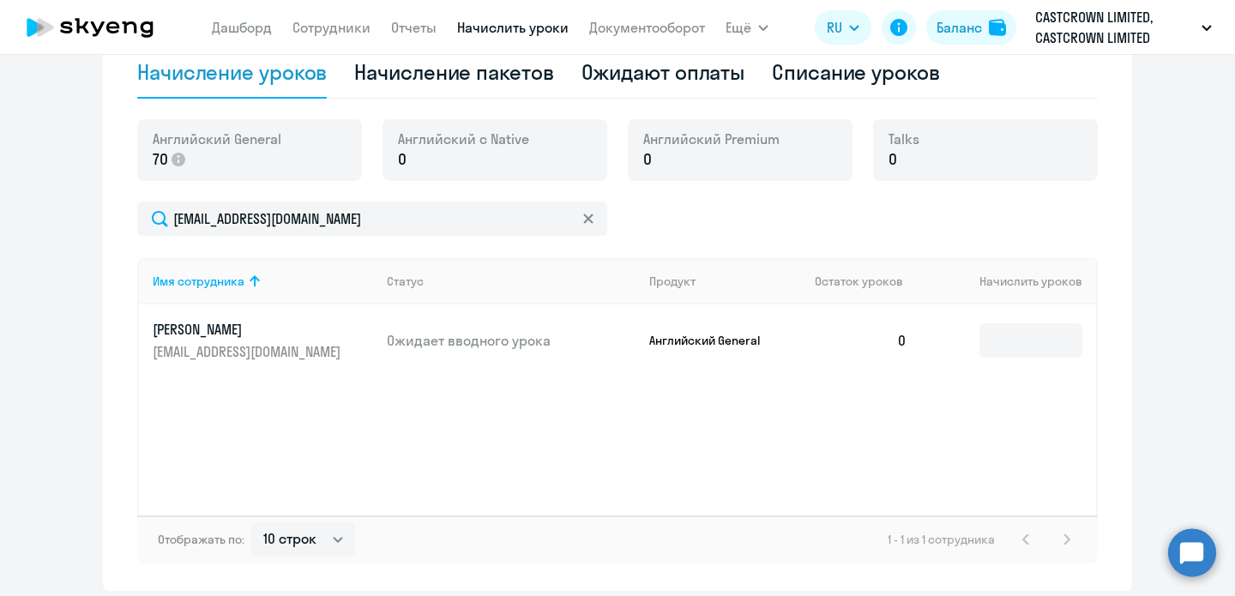
scroll to position [593, 0]
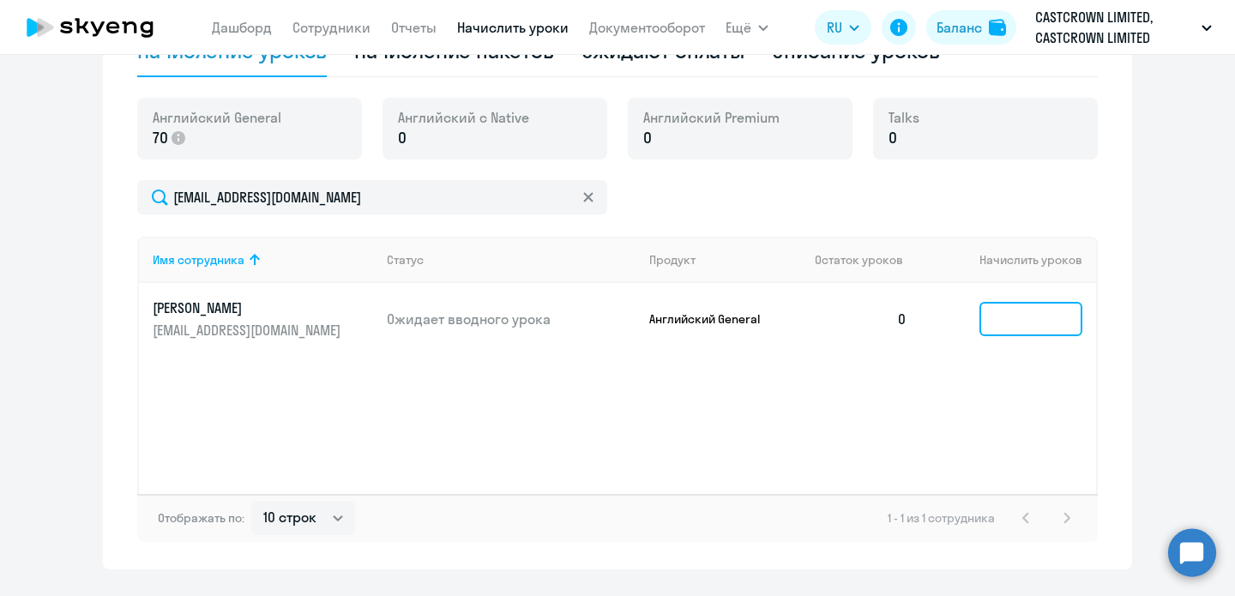
click at [1032, 315] on input at bounding box center [1030, 319] width 103 height 34
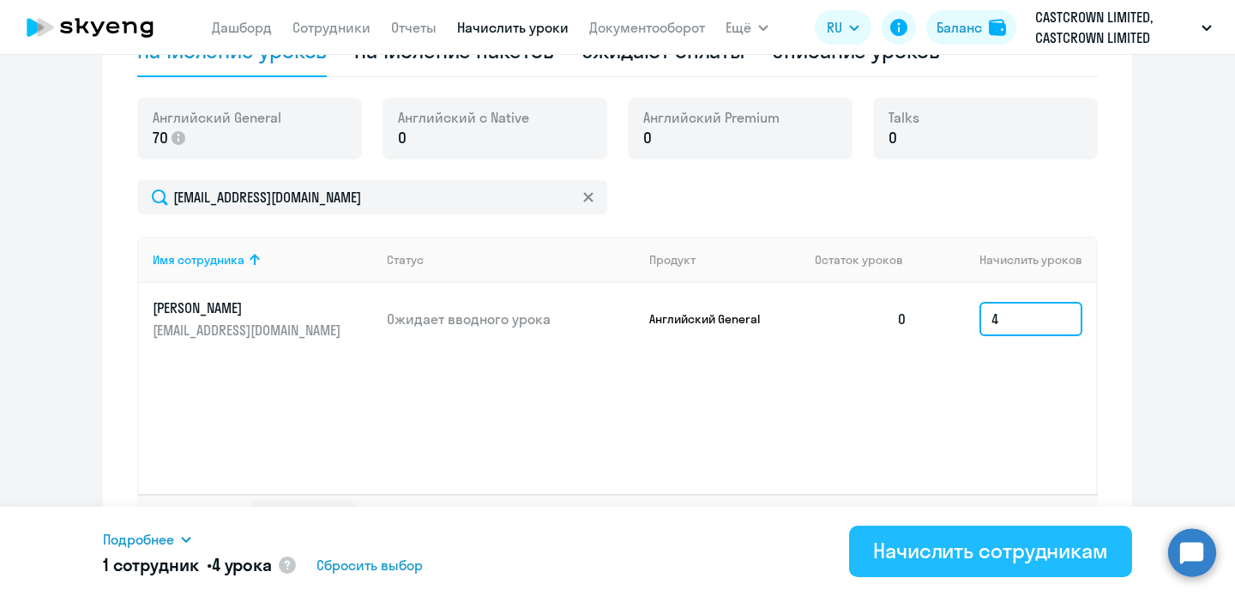
type input "4"
click at [950, 550] on div "Начислить сотрудникам" at bounding box center [990, 550] width 235 height 27
